Goal: Navigation & Orientation: Find specific page/section

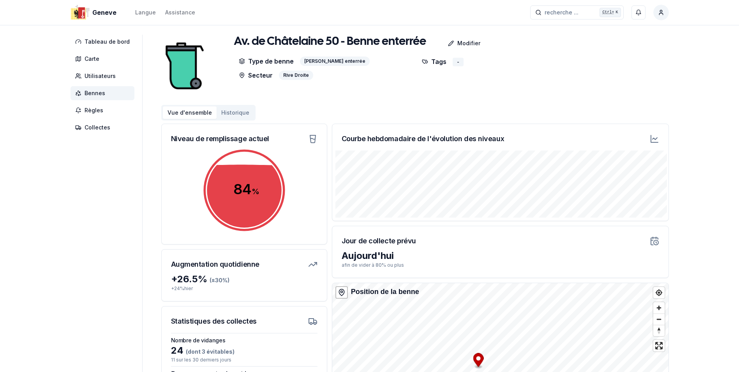
scroll to position [102, 0]
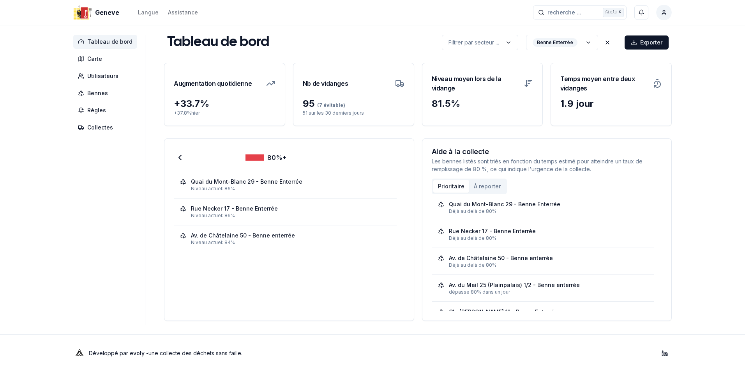
click at [93, 39] on span "Tableau de bord" at bounding box center [109, 42] width 45 height 8
click at [90, 61] on span "Carte" at bounding box center [94, 59] width 15 height 8
